Goal: Information Seeking & Learning: Check status

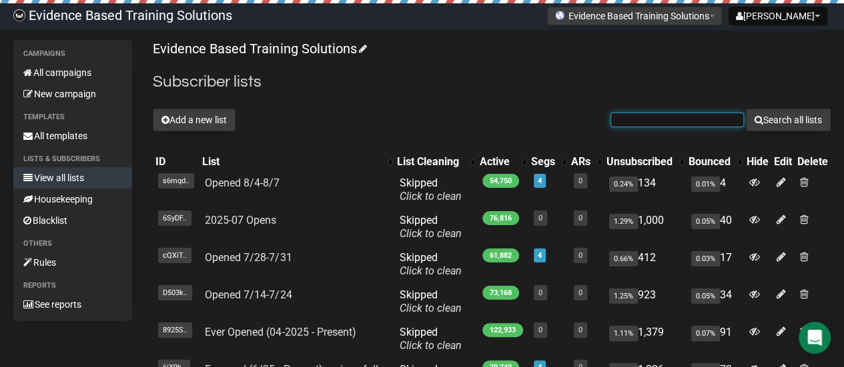
click at [705, 121] on input "text" at bounding box center [676, 120] width 133 height 15
paste input "[EMAIL_ADDRESS][DOMAIN_NAME]"
type input "[EMAIL_ADDRESS][DOMAIN_NAME]"
click at [746, 109] on button "Search all lists" at bounding box center [788, 120] width 85 height 23
click at [64, 171] on link "View all lists" at bounding box center [72, 177] width 119 height 21
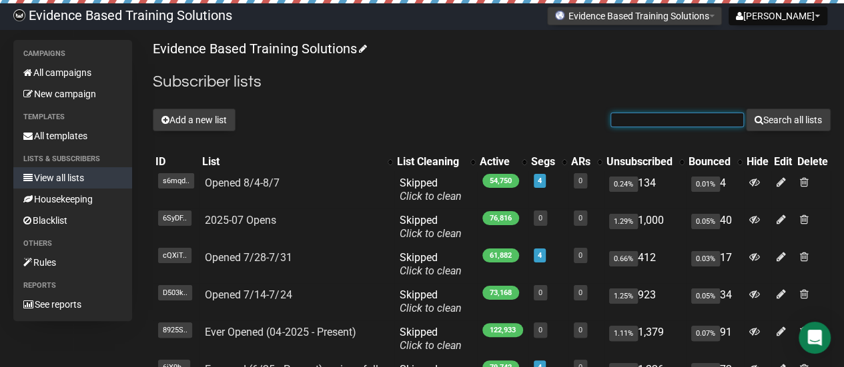
click at [664, 121] on input "text" at bounding box center [676, 120] width 133 height 15
paste input "[EMAIL_ADDRESS][DOMAIN_NAME]"
type input "[EMAIL_ADDRESS][DOMAIN_NAME]"
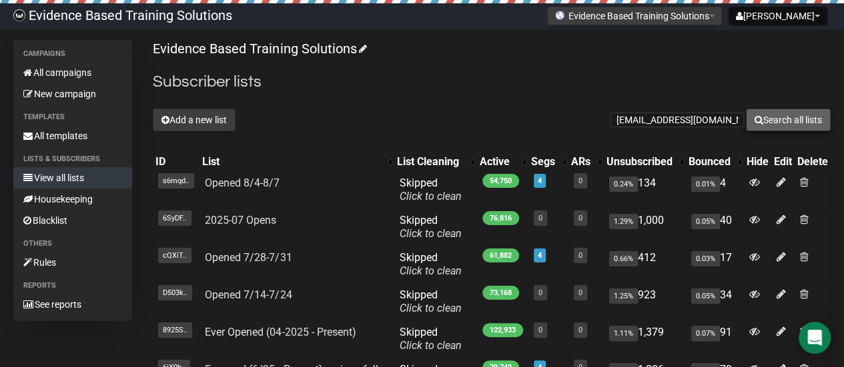
click at [770, 125] on button "Search all lists" at bounding box center [788, 120] width 85 height 23
